Goal: Check status

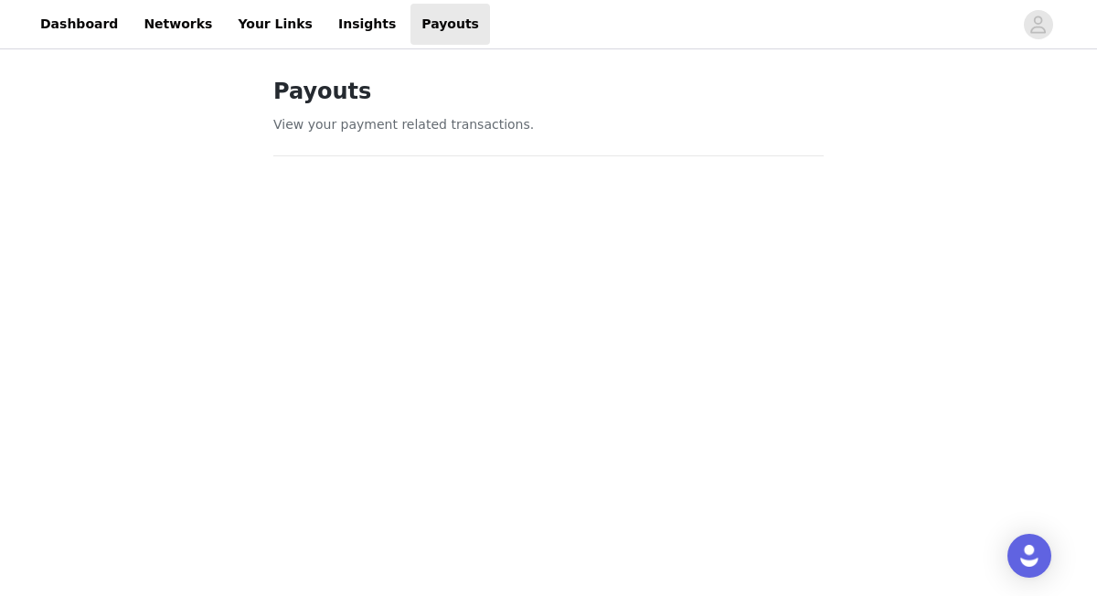
scroll to position [718, 0]
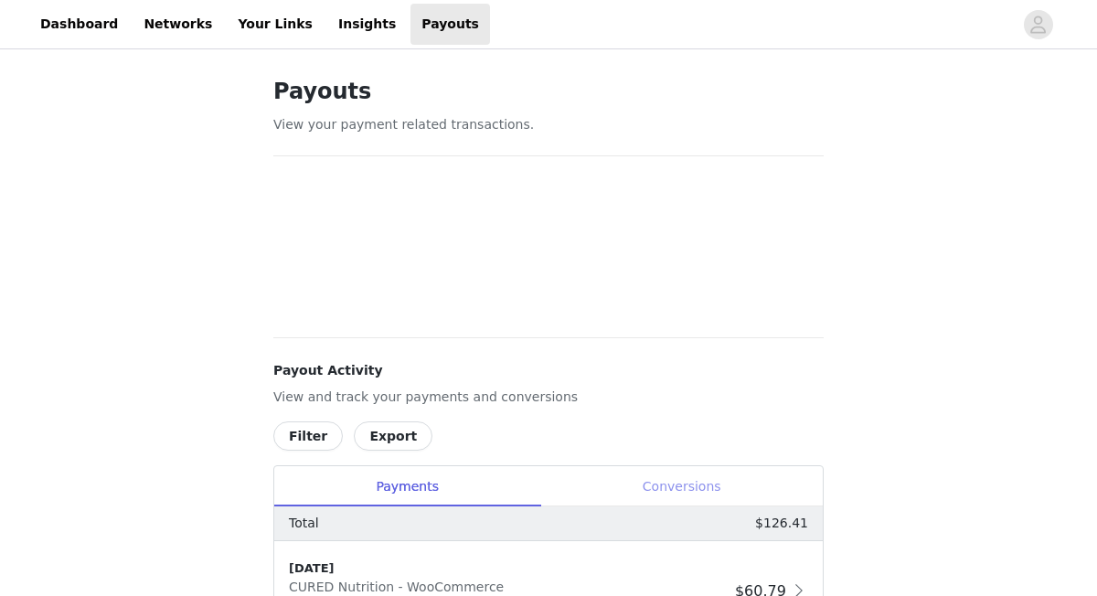
click at [673, 482] on div "Conversions" at bounding box center [681, 486] width 282 height 41
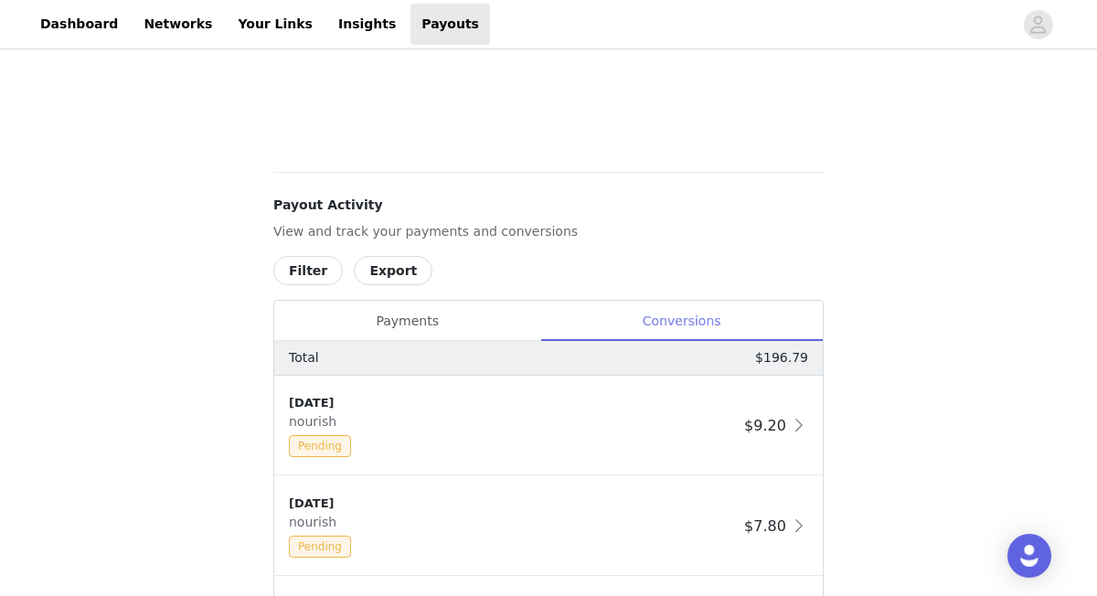
scroll to position [701, 0]
